Goal: Task Accomplishment & Management: Complete application form

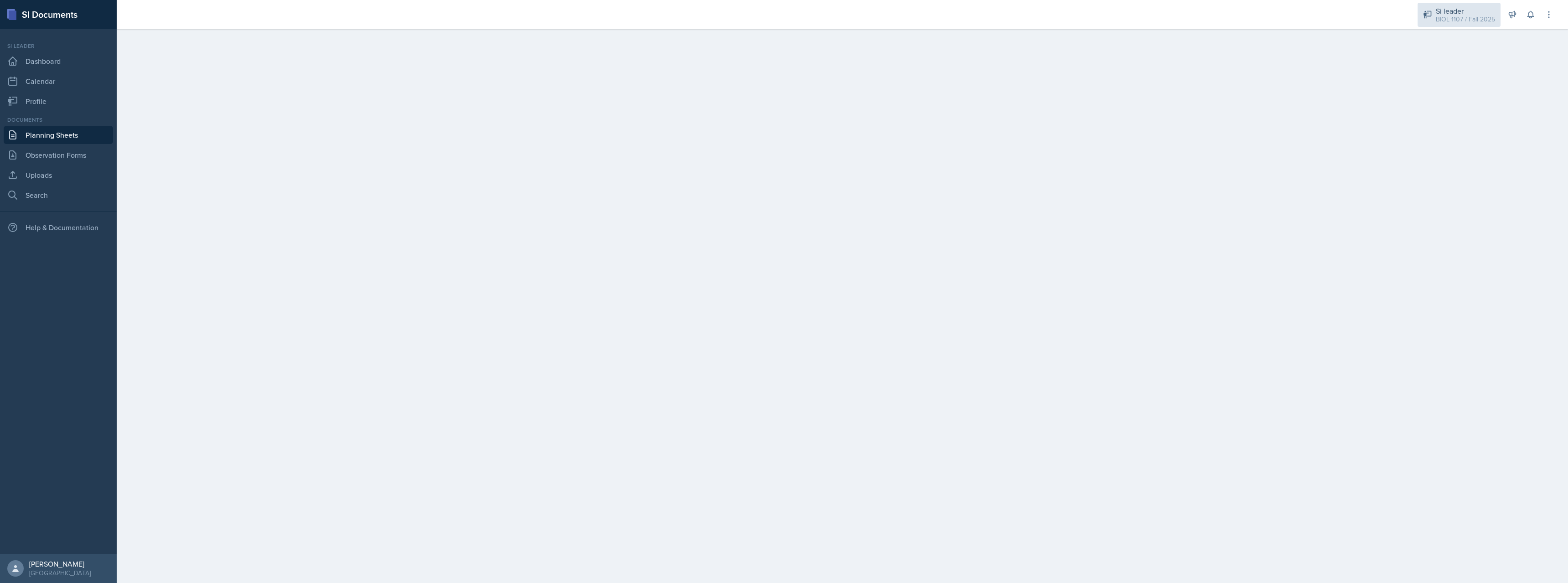
click at [1433, 7] on div "Si leader BIOL 1107 / Fall 2025" at bounding box center [1459, 15] width 83 height 24
click at [1475, 71] on div "Si leader" at bounding box center [1464, 68] width 58 height 11
click at [1458, 10] on div "Si leader" at bounding box center [1465, 11] width 59 height 11
click at [1464, 46] on div "BIOL 1107 / Spring 2025" at bounding box center [1464, 50] width 58 height 10
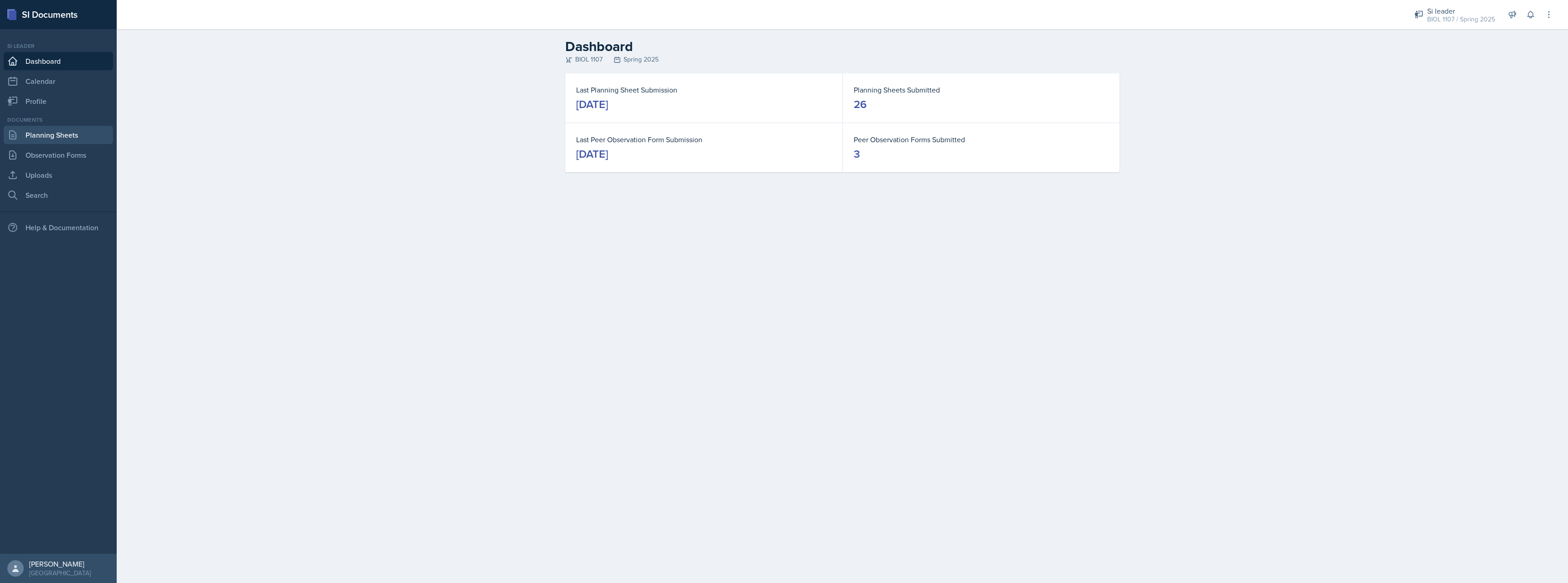
click at [61, 139] on link "Planning Sheets" at bounding box center [58, 135] width 110 height 18
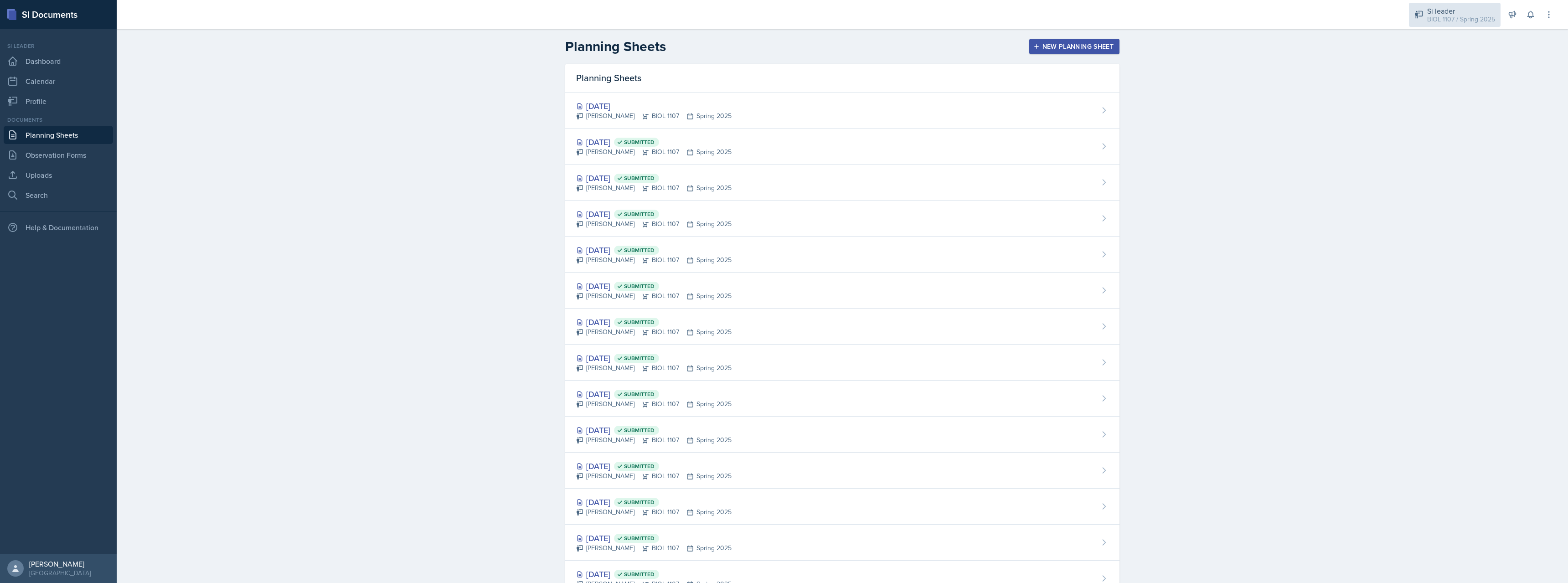
click at [1462, 18] on div "BIOL 1107 / Spring 2025" at bounding box center [1461, 19] width 68 height 10
click at [1456, 74] on div "BIOL 1107 / Fall 2025" at bounding box center [1464, 76] width 58 height 10
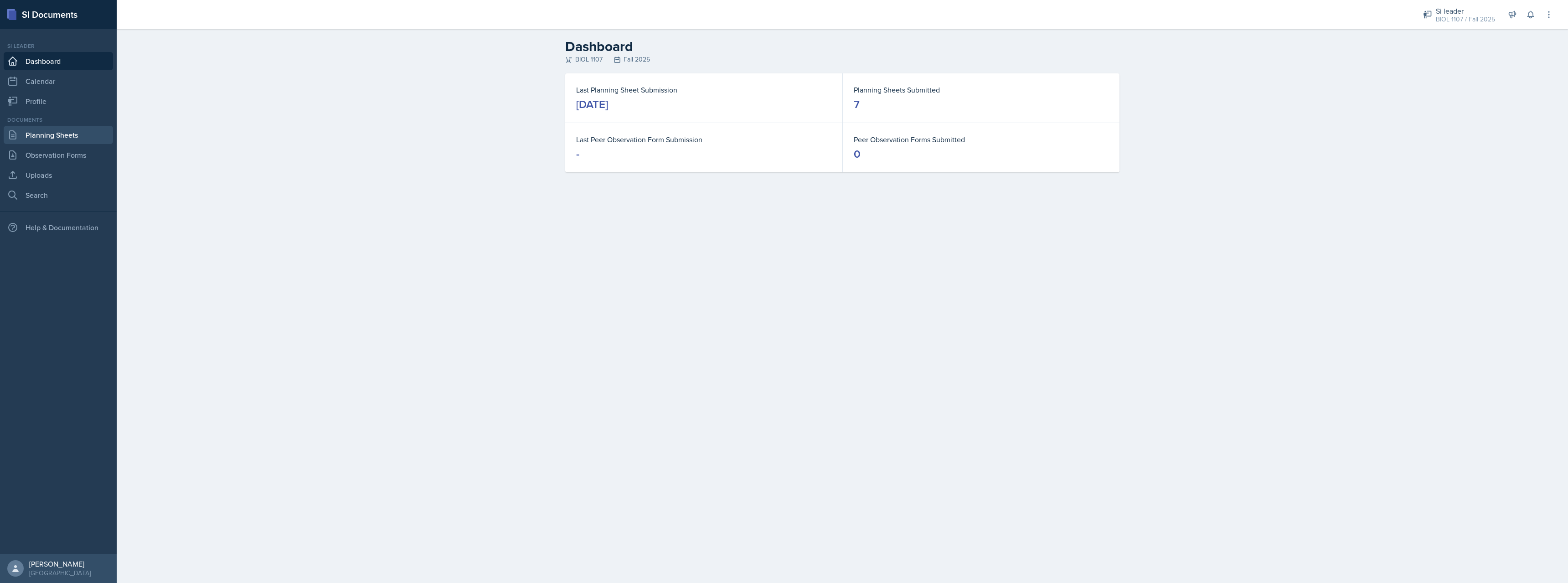
click at [61, 137] on link "Planning Sheets" at bounding box center [58, 135] width 110 height 18
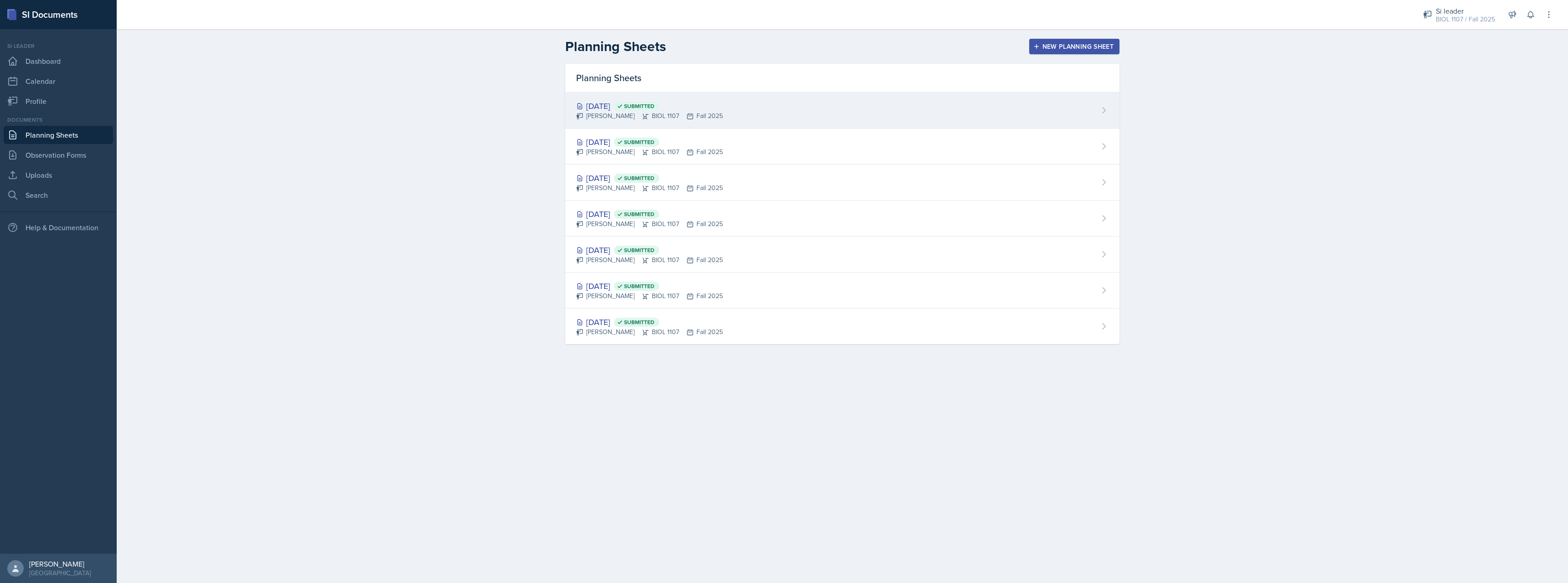
click at [761, 116] on div "[DATE] Submitted [PERSON_NAME] BIOL 1107 Fall 2025" at bounding box center [842, 110] width 555 height 36
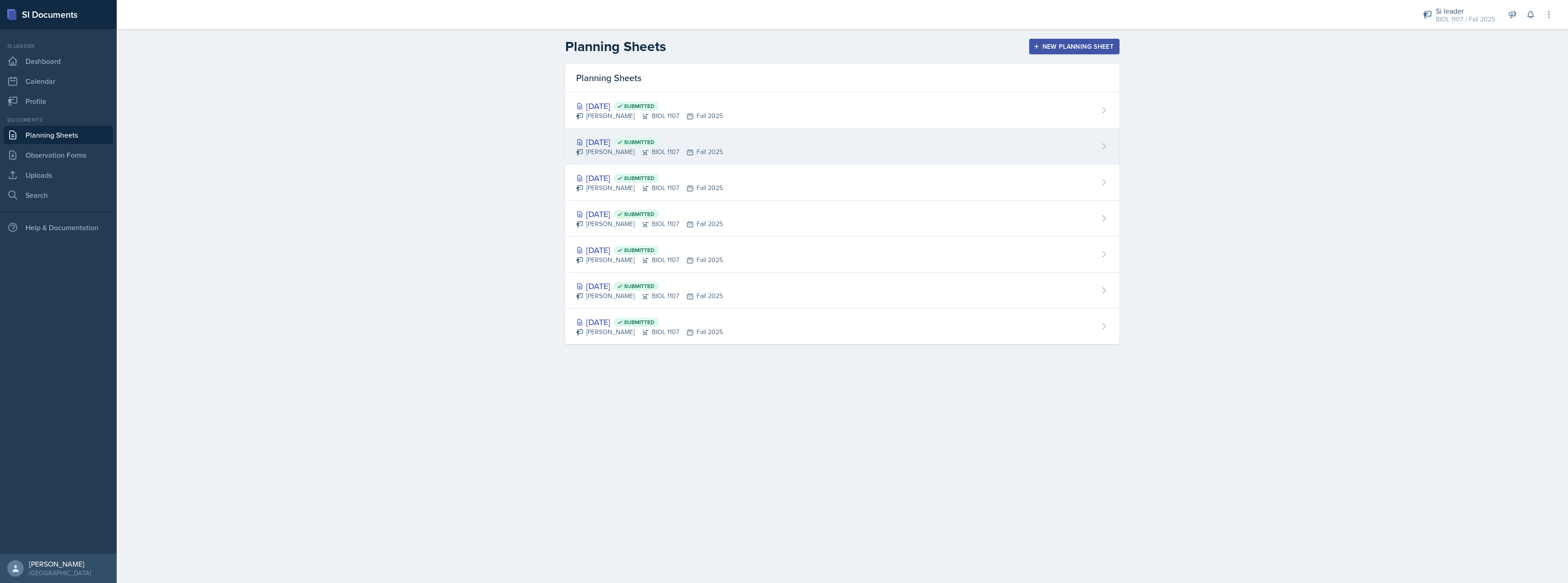
click at [732, 159] on div "[DATE] Submitted [PERSON_NAME] BIOL 1107 Fall 2025" at bounding box center [842, 146] width 555 height 36
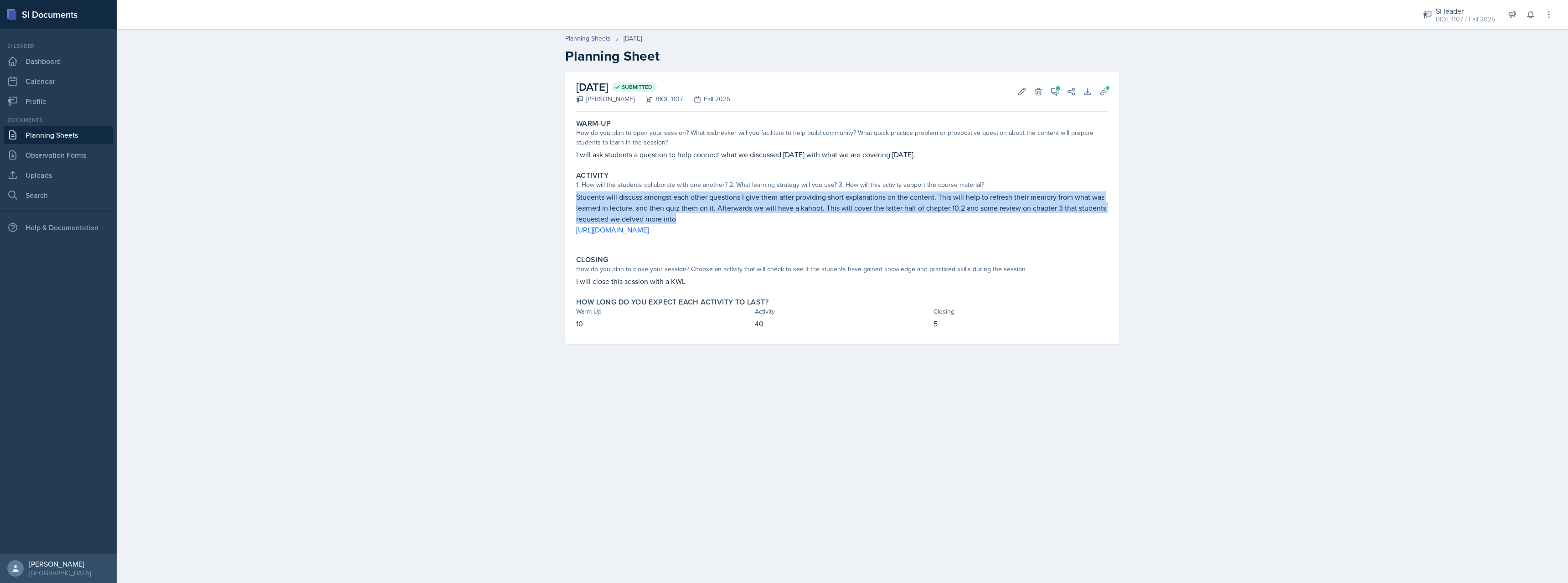
drag, startPoint x: 678, startPoint y: 220, endPoint x: 575, endPoint y: 197, distance: 105.5
click at [575, 197] on div "Activity 1. How will the students collaborate with one another? 2. What learnin…" at bounding box center [842, 208] width 540 height 81
copy p "Students will discuss amongst each other questions I give them after providing …"
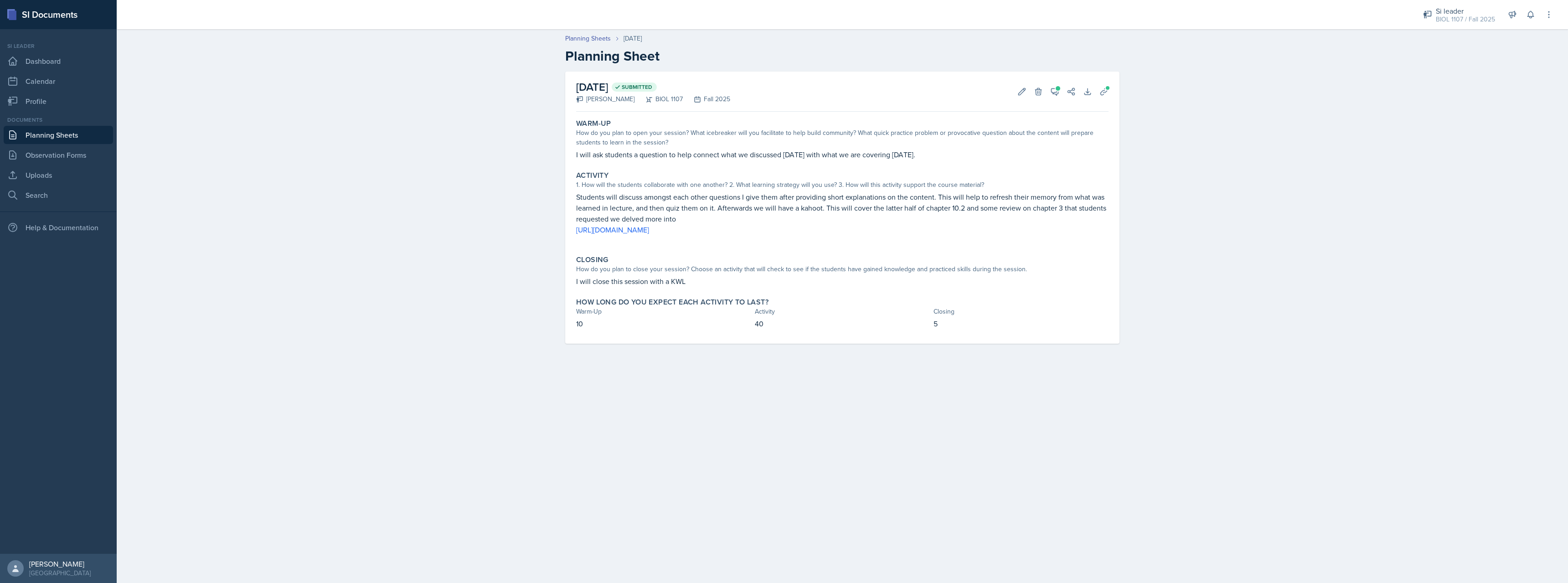
click at [697, 161] on div "Warm-Up How do you plan to open your session? What icebreaker will you facilita…" at bounding box center [842, 139] width 540 height 48
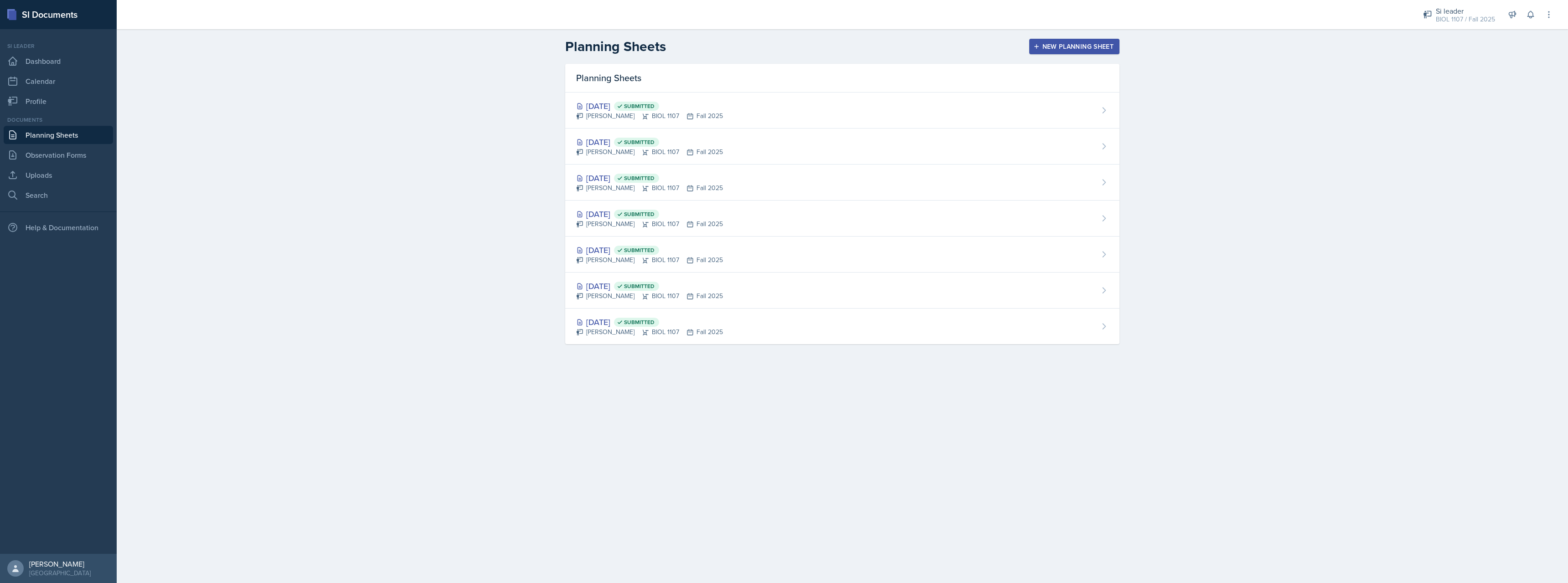
click at [1069, 44] on div "New Planning Sheet" at bounding box center [1074, 46] width 79 height 7
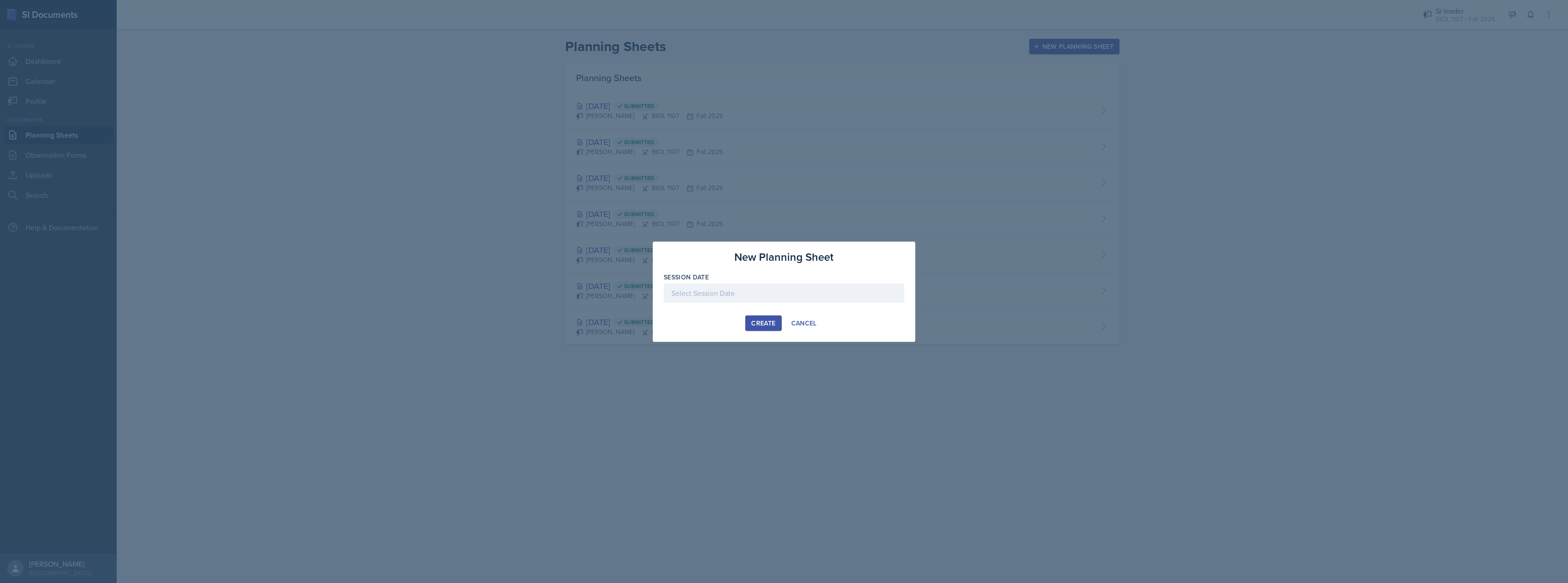
click at [782, 292] on div at bounding box center [783, 293] width 240 height 19
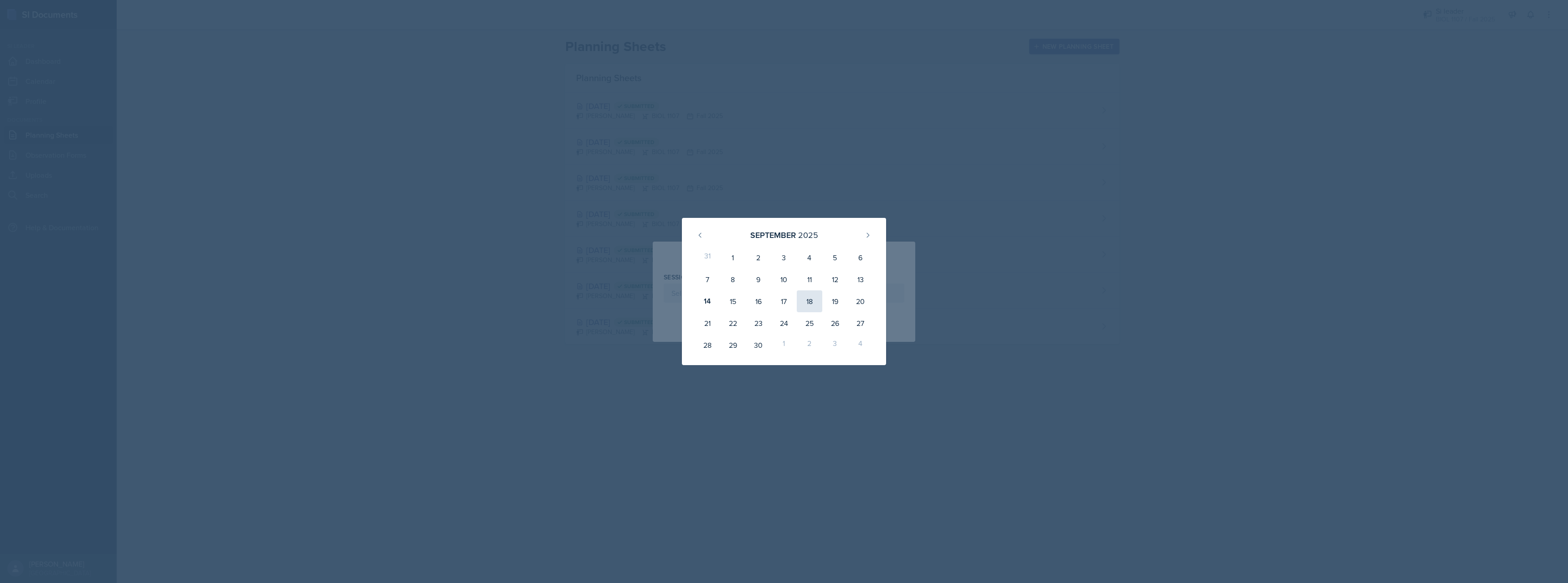
click at [814, 305] on div "18" at bounding box center [810, 301] width 26 height 22
type input "September 18th, 2025"
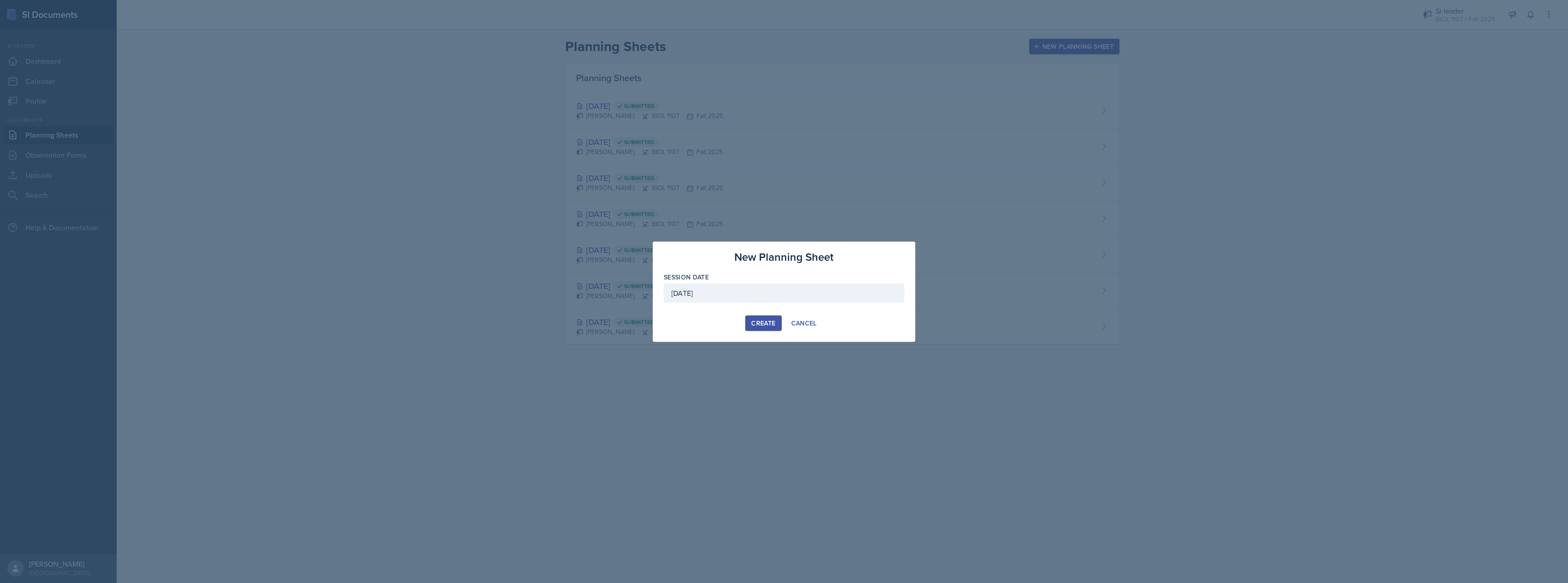
click at [766, 320] on div "Create" at bounding box center [763, 323] width 24 height 7
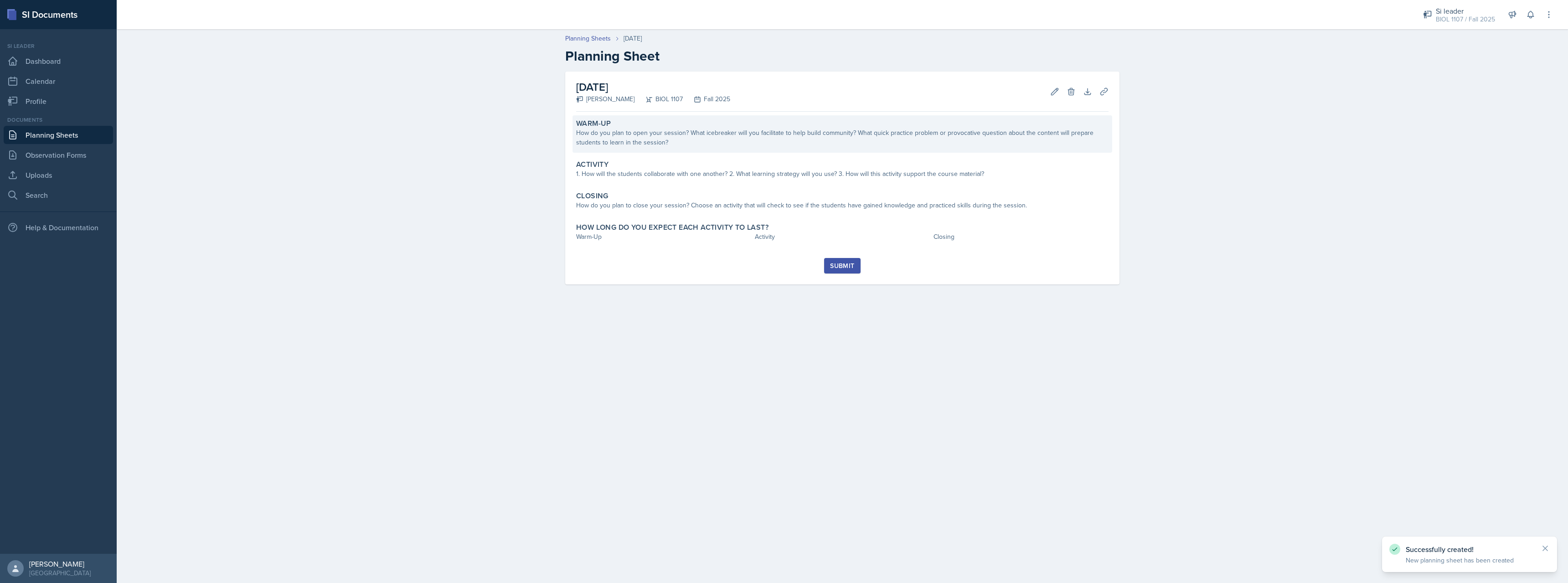
click at [731, 128] on div "How do you plan to open your session? What icebreaker will you facilitate to he…" at bounding box center [842, 137] width 533 height 19
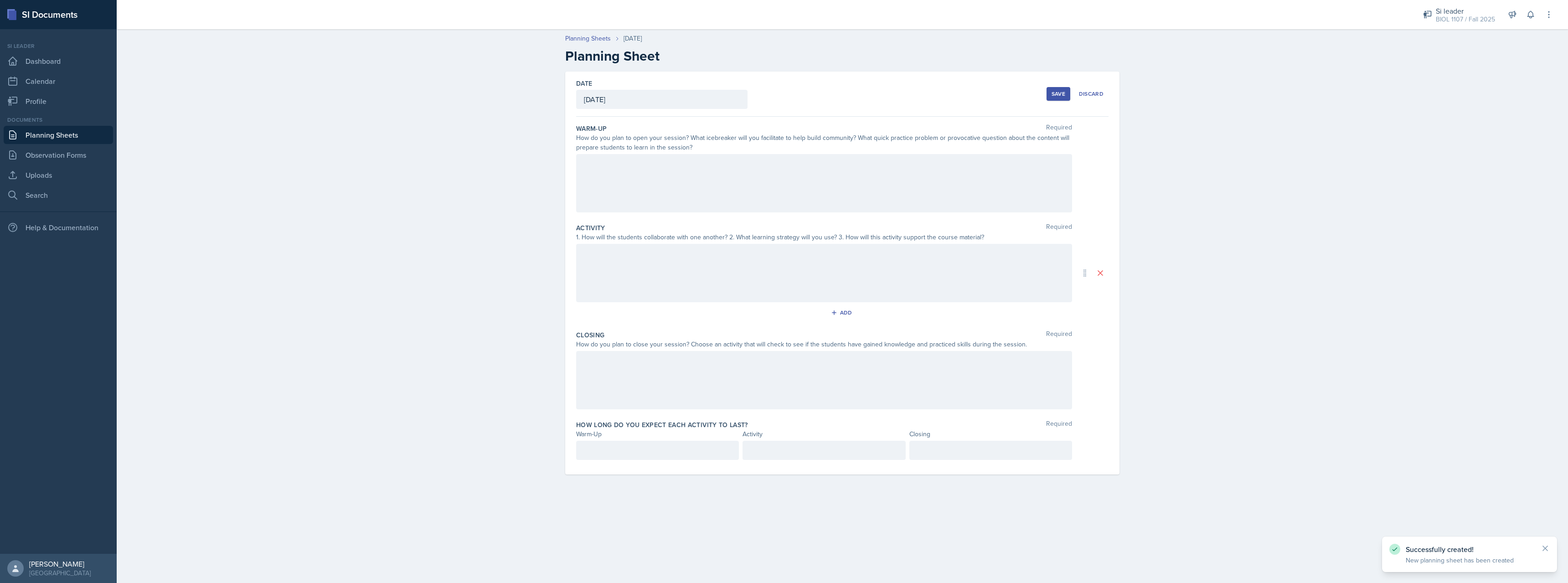
click at [635, 275] on div at bounding box center [824, 273] width 496 height 58
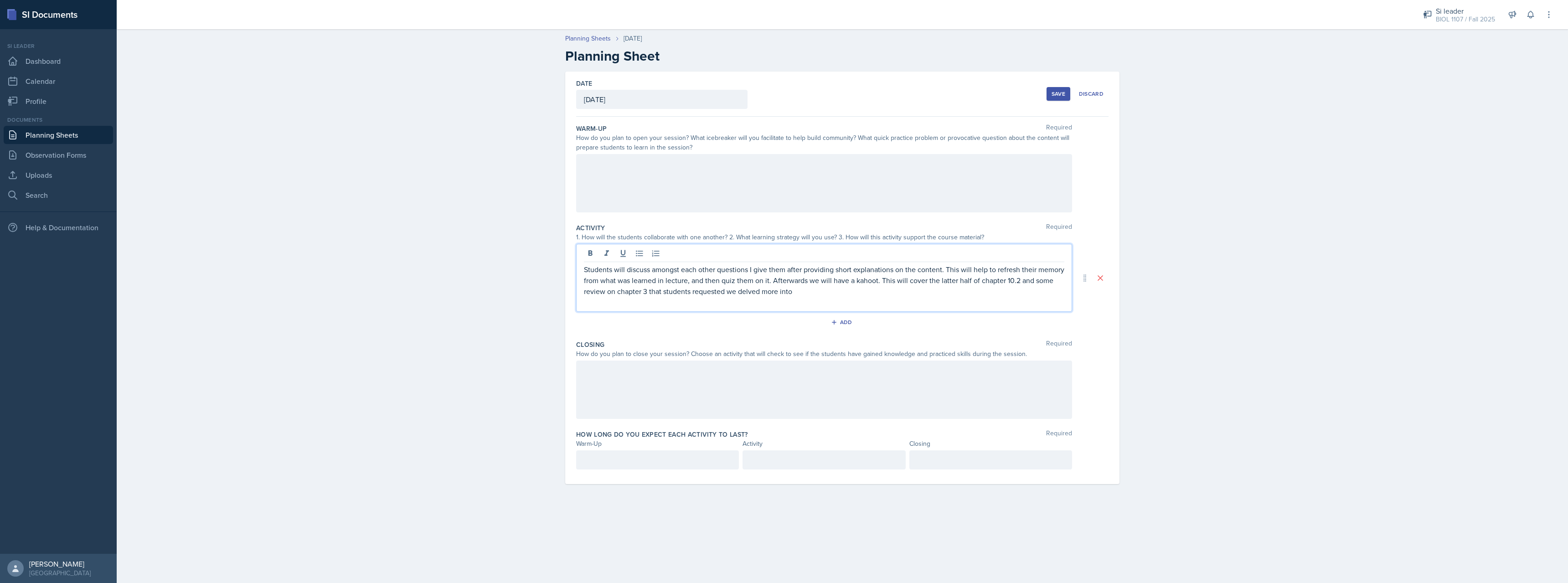
click at [800, 294] on p "Students will discuss amongst each other questions I give them after providing …" at bounding box center [824, 281] width 480 height 33
click at [810, 285] on p "Students will discuss amongst each other questions I give them after providing …" at bounding box center [824, 281] width 480 height 33
click at [806, 291] on p "Students will discuss amongst each other questions I give them after providing …" at bounding box center [824, 281] width 480 height 33
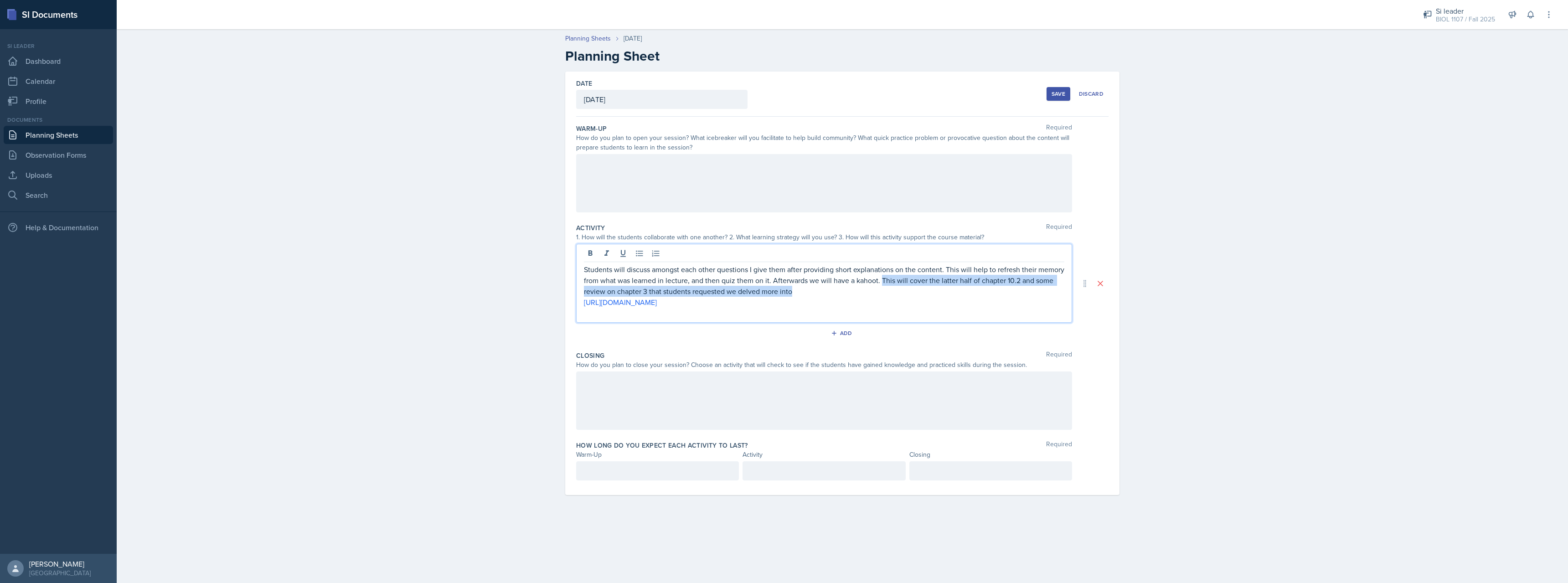
drag, startPoint x: 852, startPoint y: 290, endPoint x: 882, endPoint y: 282, distance: 31.0
click at [882, 282] on p "Students will discuss amongst each other questions I give them after providing …" at bounding box center [824, 281] width 480 height 33
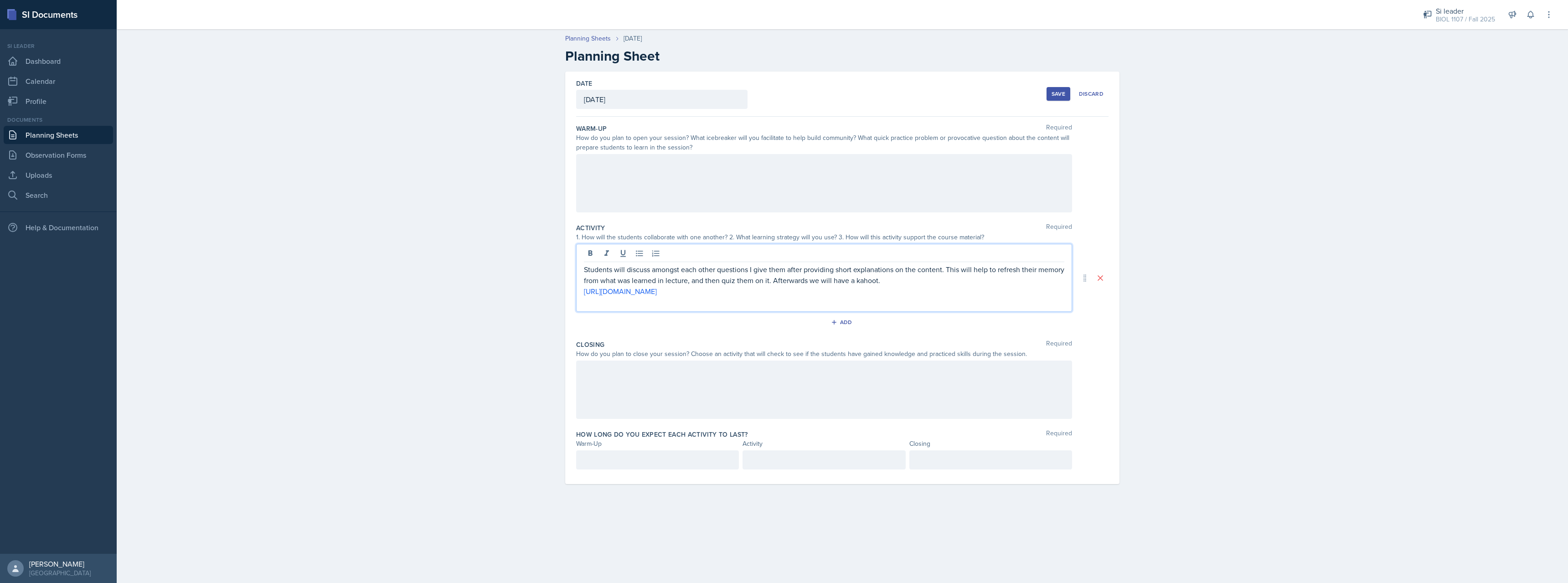
click at [769, 281] on p "Students will discuss amongst each other questions I give them after providing …" at bounding box center [824, 275] width 480 height 22
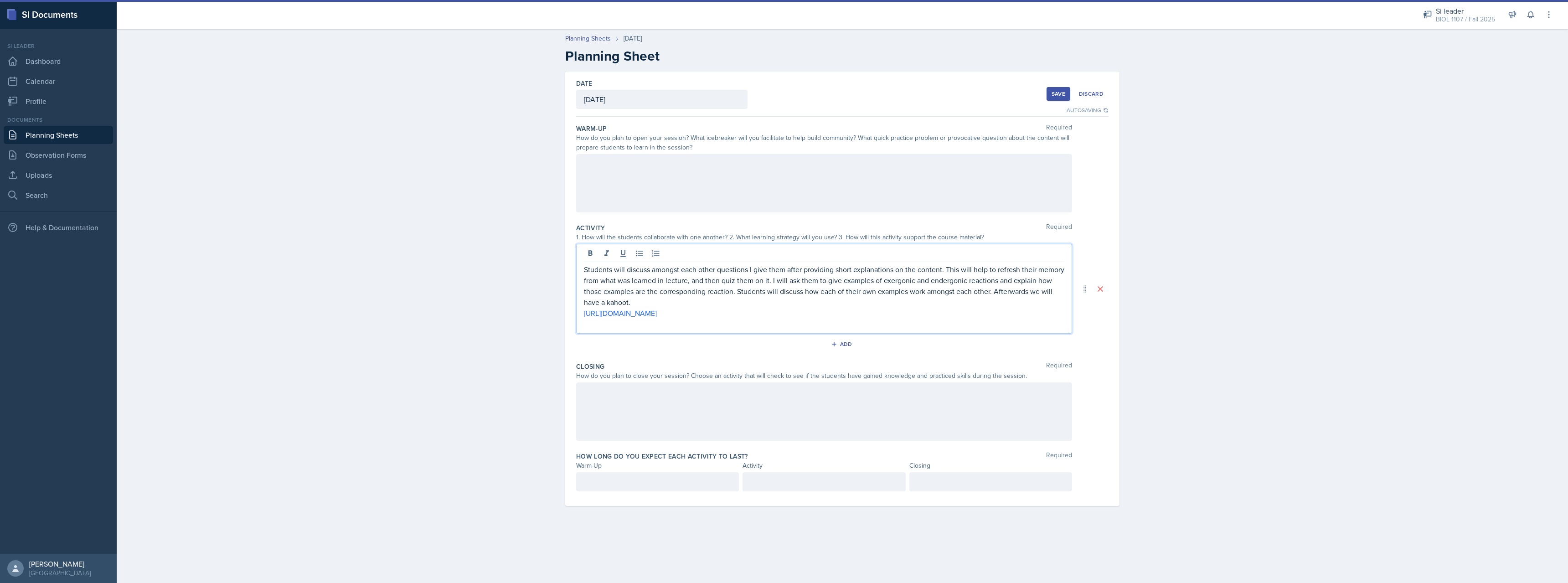
click at [776, 170] on div at bounding box center [824, 183] width 496 height 58
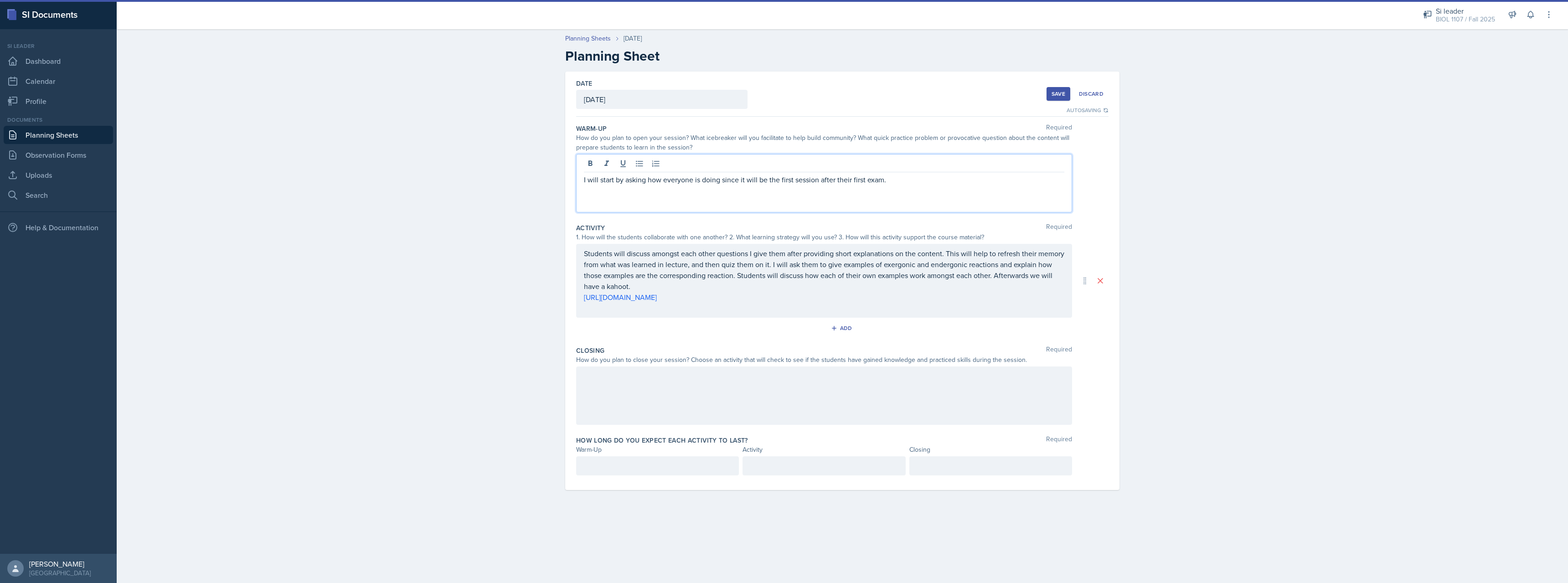
click at [761, 408] on div at bounding box center [824, 396] width 496 height 58
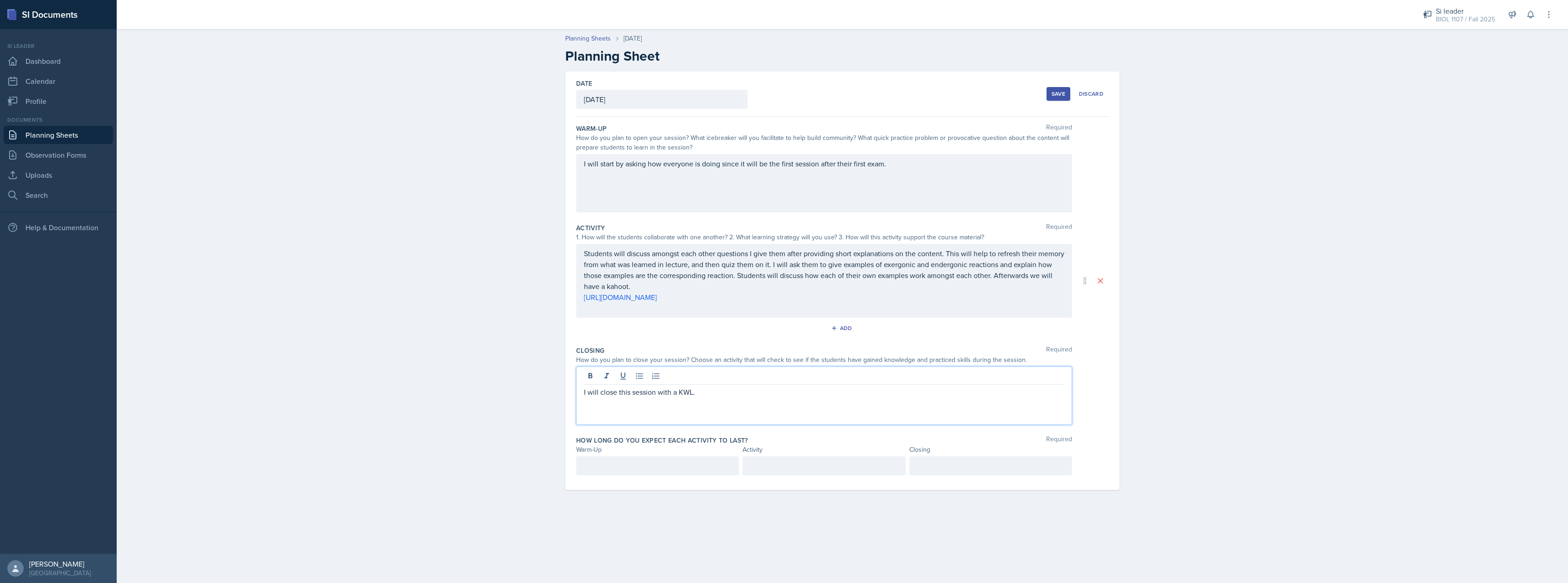
click at [928, 186] on div "I will start by asking how everyone is doing since it will be the first session…" at bounding box center [824, 183] width 496 height 58
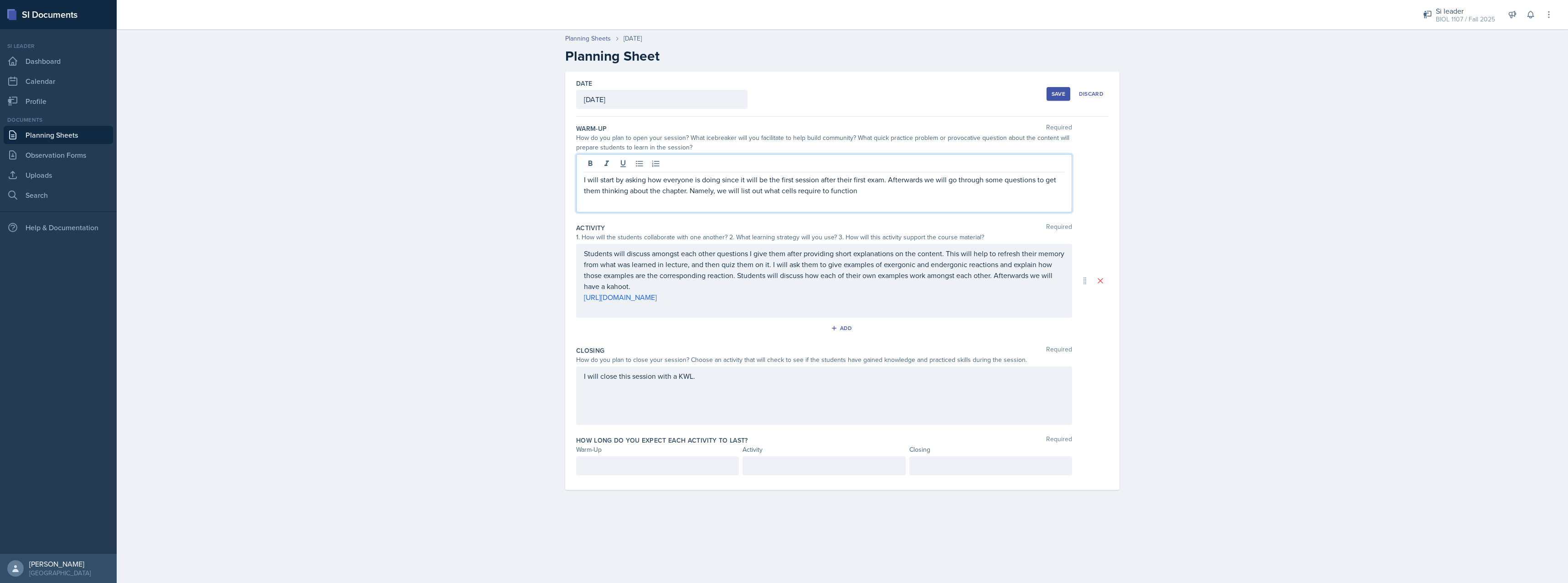
click at [780, 189] on p "I will start by asking how everyone is doing since it will be the first session…" at bounding box center [824, 185] width 480 height 22
click at [918, 200] on div "I will start by asking how everyone is doing since it will be the first session…" at bounding box center [824, 183] width 496 height 58
click at [911, 194] on p "I will start by asking how everyone is doing since it will be the first session…" at bounding box center [824, 185] width 480 height 22
click at [649, 467] on div at bounding box center [657, 466] width 163 height 19
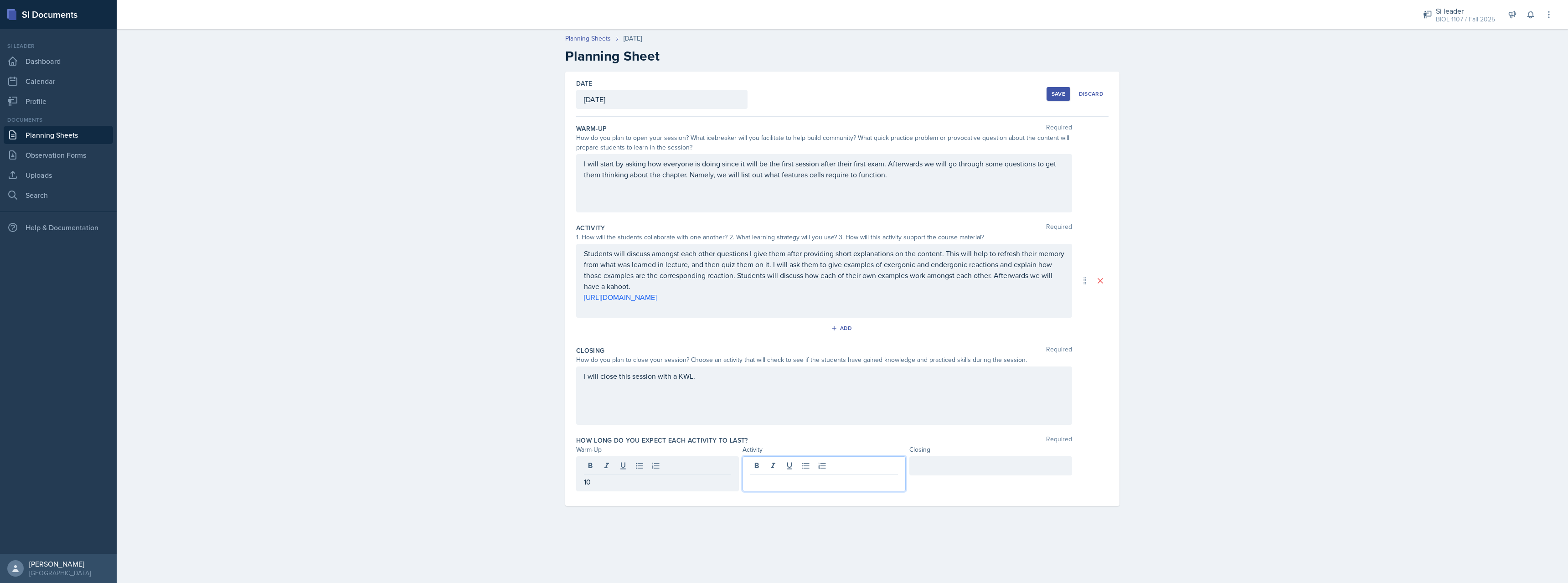
click at [810, 464] on div at bounding box center [824, 474] width 163 height 35
click at [986, 472] on div at bounding box center [990, 466] width 163 height 19
click at [1177, 250] on div "Planning Sheets Sep 18th, 2025 Planning Sheet Date September 18th, 2025 Septemb…" at bounding box center [842, 276] width 1451 height 503
click at [1061, 93] on div "Save" at bounding box center [1059, 94] width 13 height 7
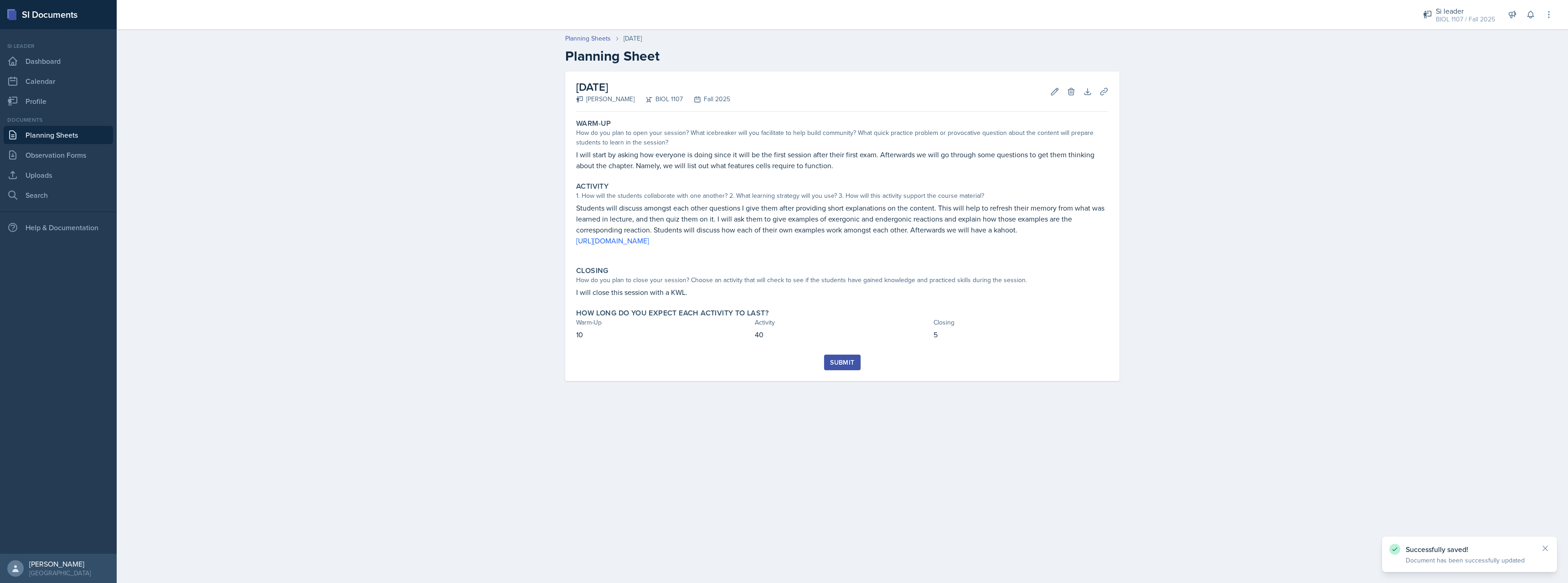
click at [846, 358] on div "Submit" at bounding box center [842, 362] width 24 height 7
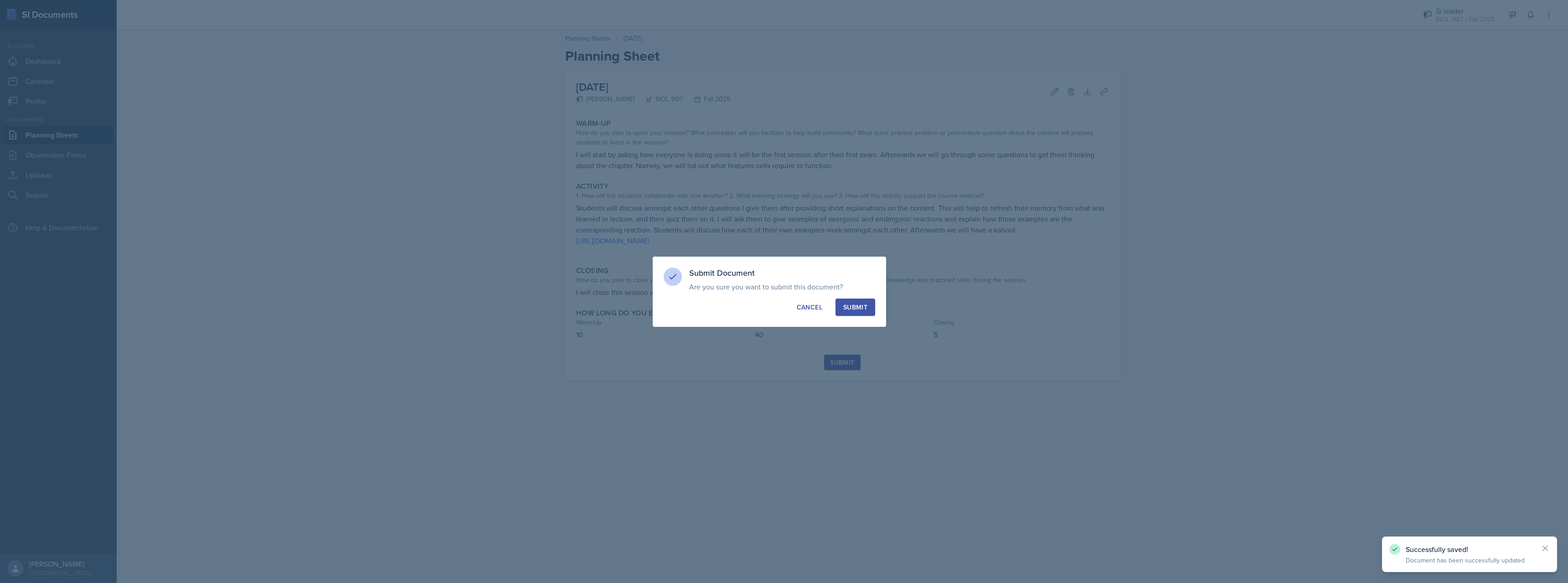
click at [847, 309] on div "Submit" at bounding box center [855, 307] width 24 height 9
